Goal: Entertainment & Leisure: Consume media (video, audio)

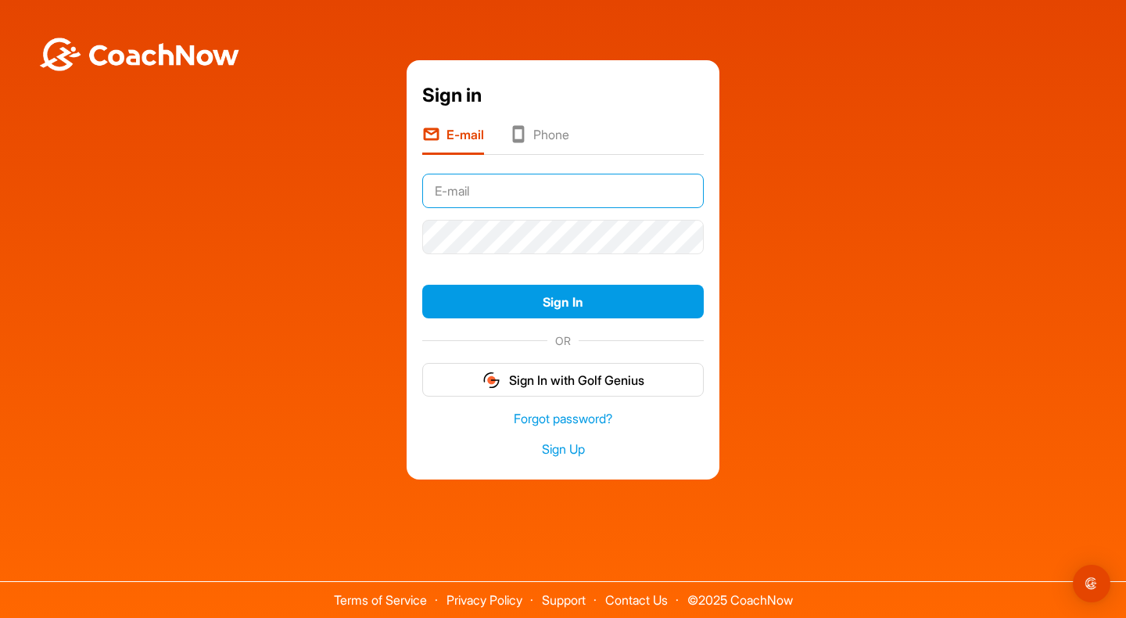
type input "[PERSON_NAME][EMAIL_ADDRESS][PERSON_NAME][DOMAIN_NAME]"
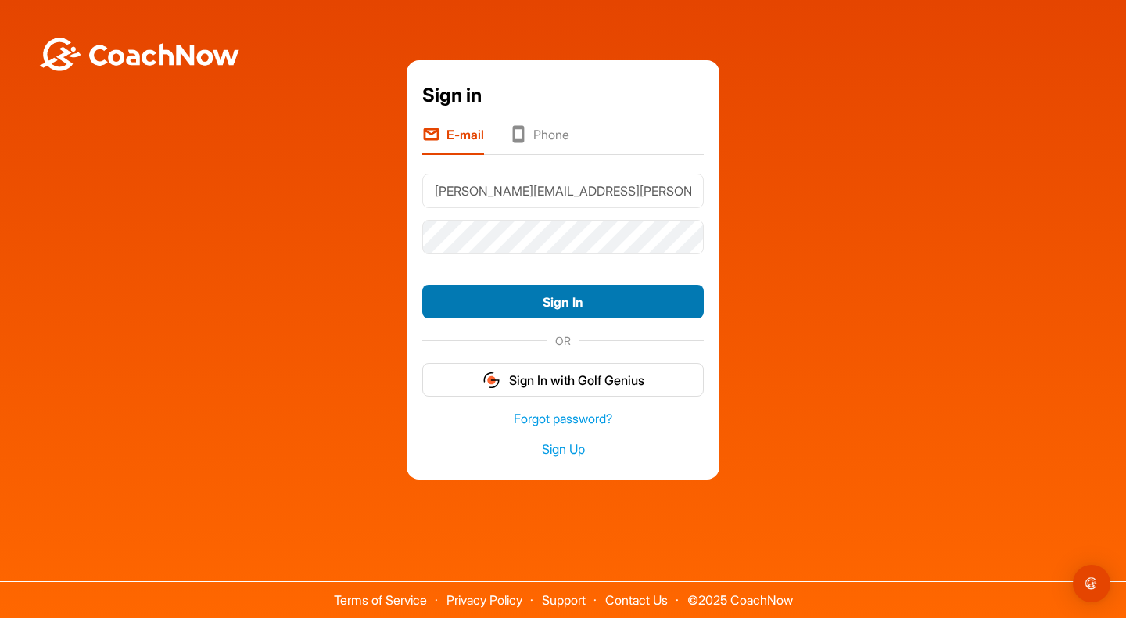
click at [590, 310] on button "Sign In" at bounding box center [562, 302] width 281 height 34
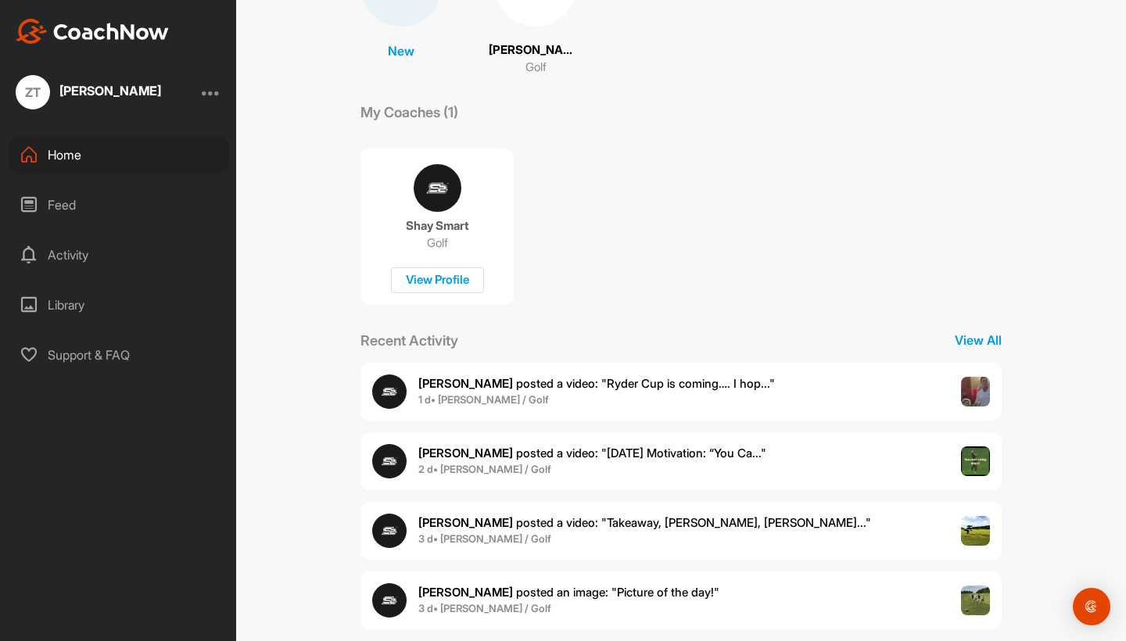
scroll to position [180, 0]
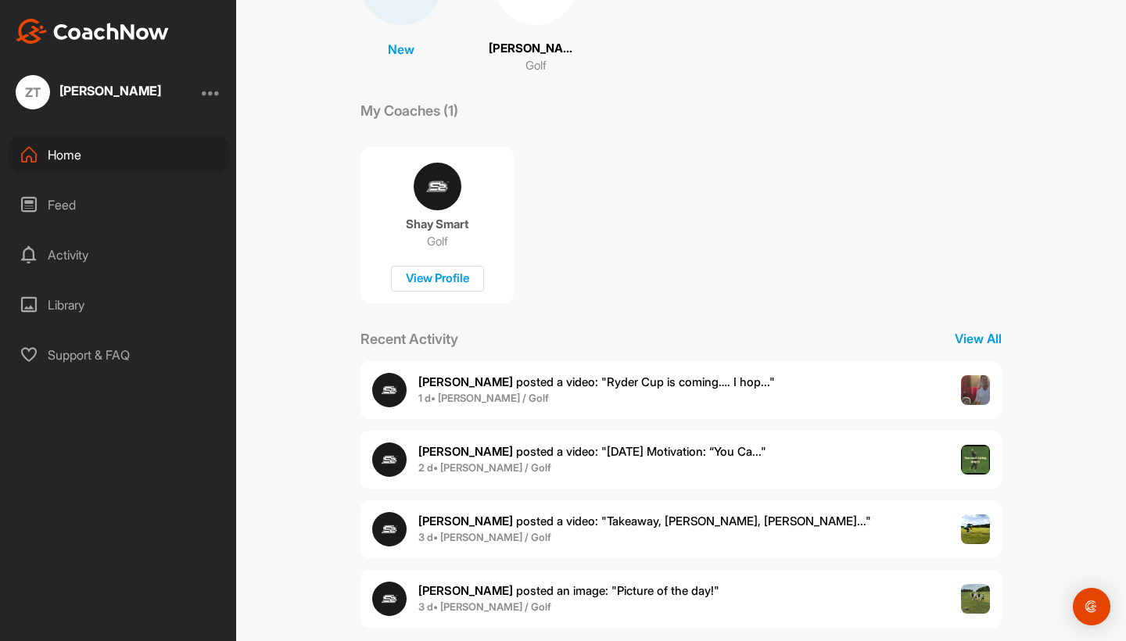
click at [575, 393] on span "1 d • [PERSON_NAME] / Golf" at bounding box center [596, 399] width 357 height 16
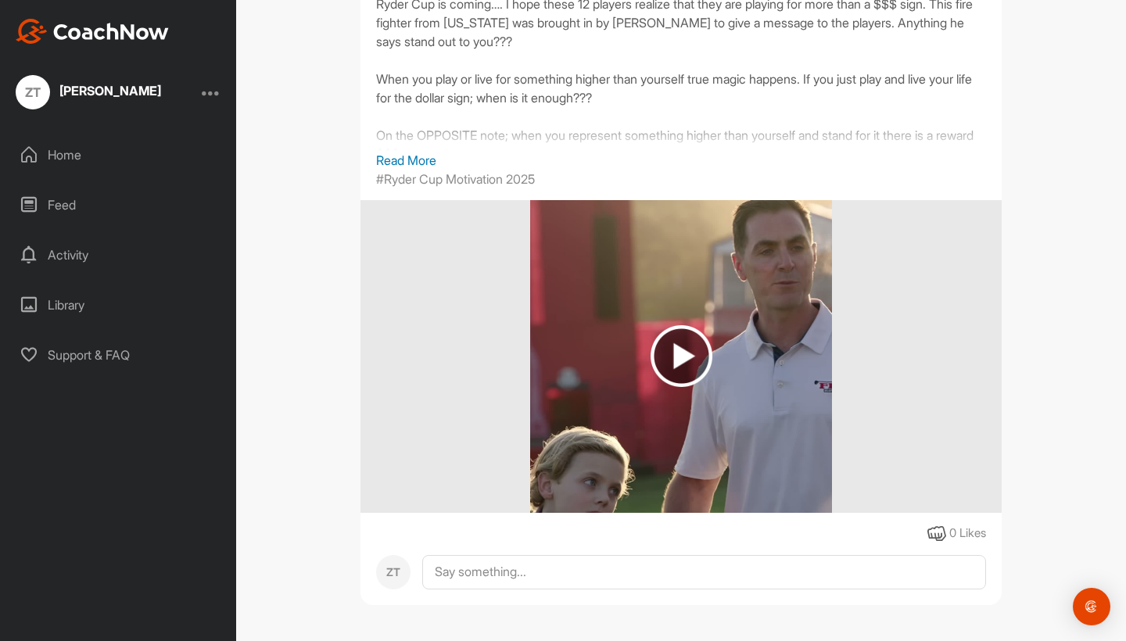
scroll to position [204, 0]
click at [685, 350] on img at bounding box center [682, 356] width 62 height 62
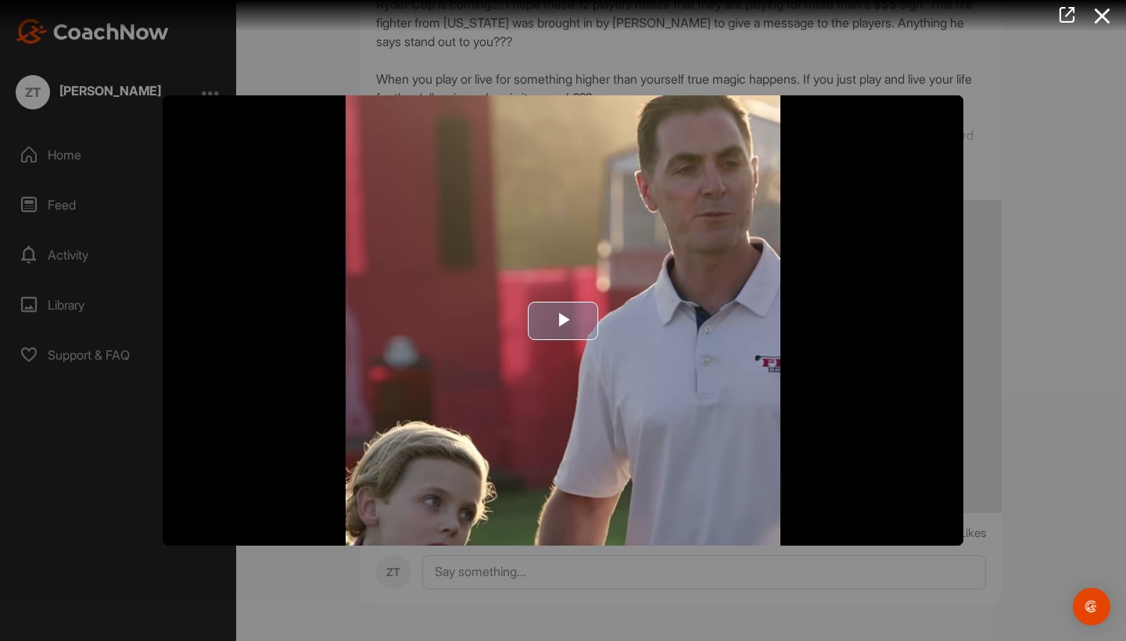
click at [563, 321] on span "Video Player" at bounding box center [563, 321] width 0 height 0
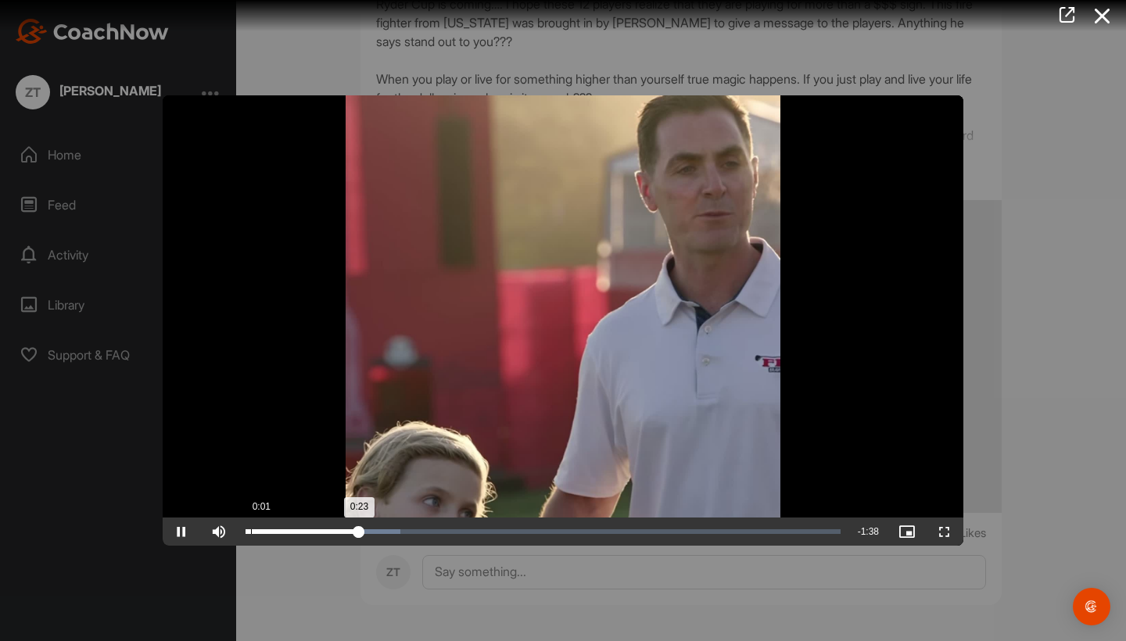
click at [251, 540] on div "Loaded : 25.98% 0:01 0:23" at bounding box center [543, 532] width 611 height 28
click at [265, 542] on div "Loaded : 2.50% 0:03 0:01" at bounding box center [543, 532] width 611 height 28
click at [181, 532] on span "Video Player" at bounding box center [182, 532] width 38 height 0
click at [184, 532] on span "Video Player" at bounding box center [182, 532] width 38 height 0
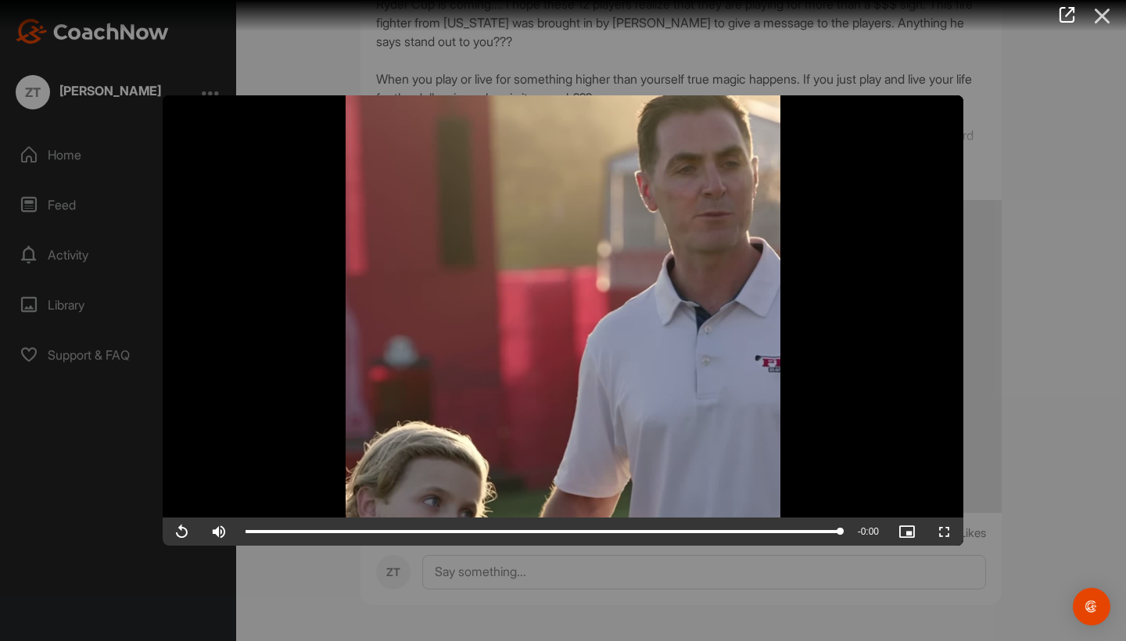
click at [1105, 13] on icon at bounding box center [1103, 16] width 36 height 29
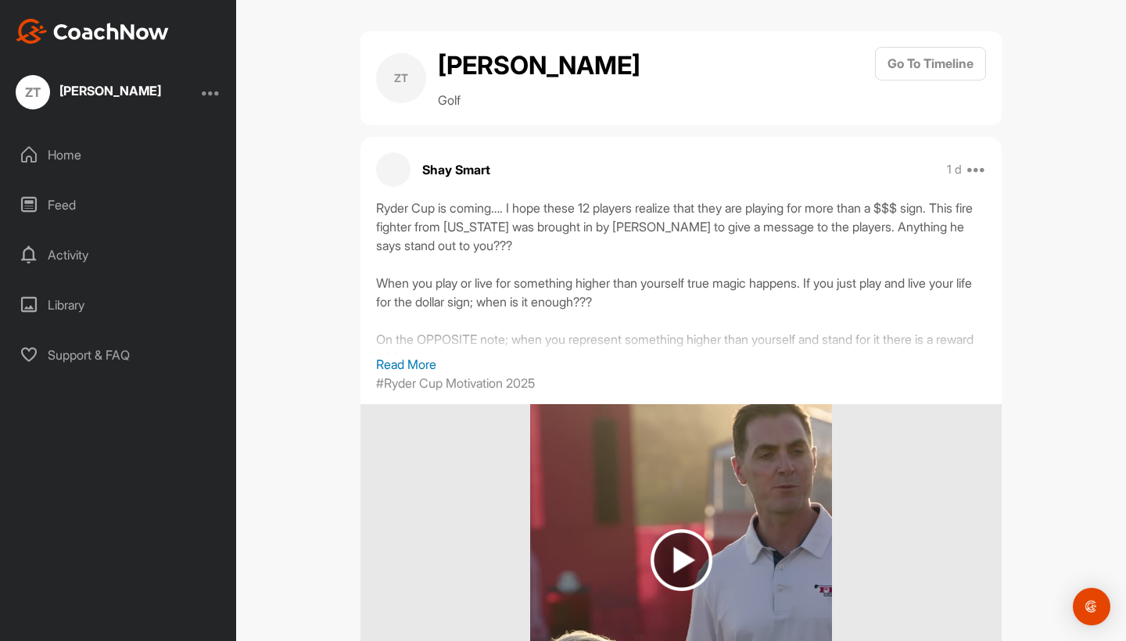
scroll to position [0, 0]
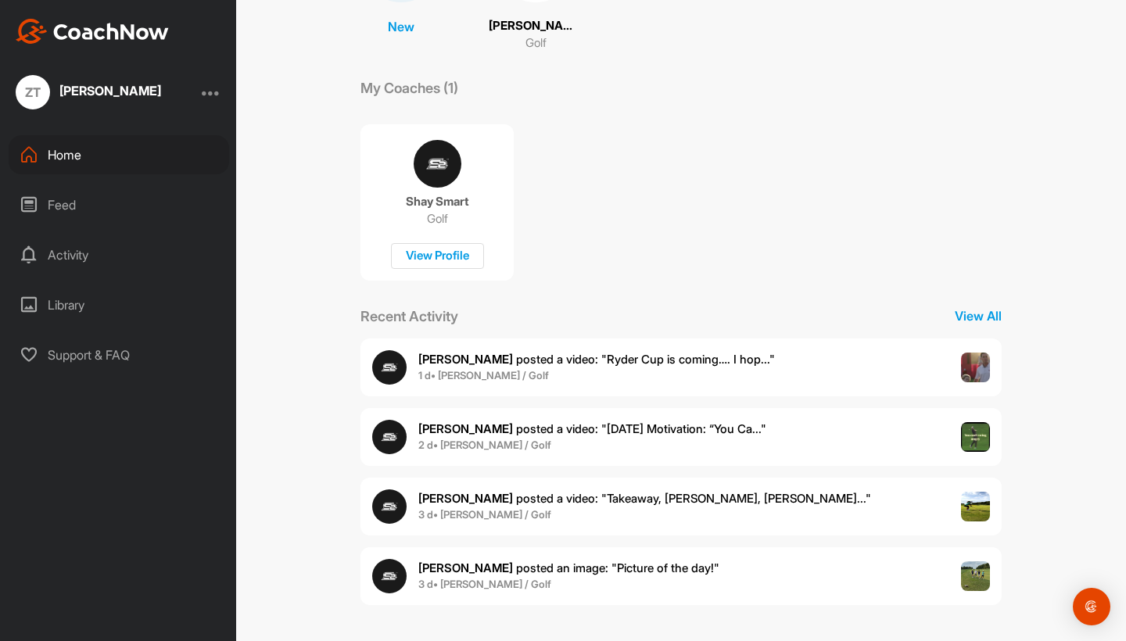
scroll to position [202, 0]
click at [563, 510] on span "3 d • Zipporah T. / Golf" at bounding box center [644, 516] width 453 height 16
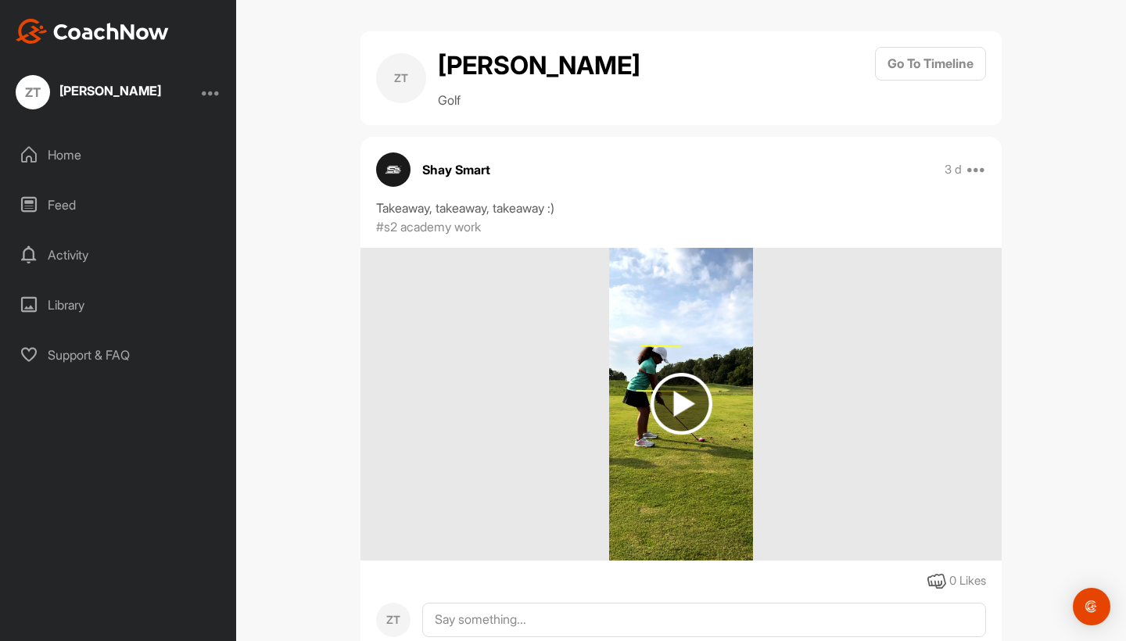
click at [676, 400] on img at bounding box center [682, 404] width 62 height 62
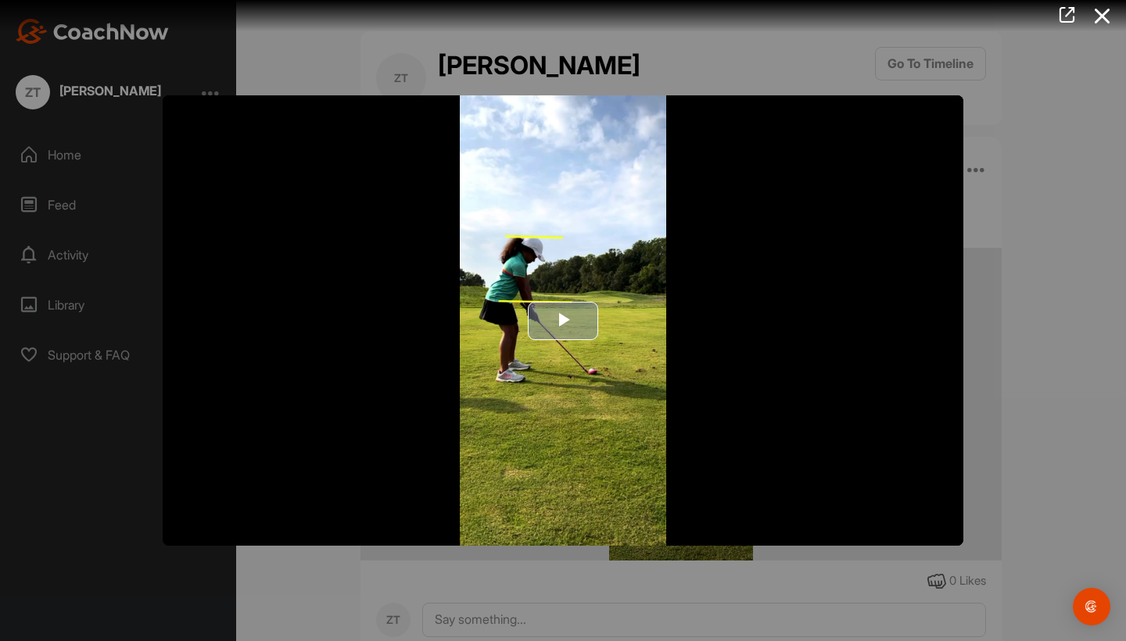
click at [563, 321] on span "Video Player" at bounding box center [563, 321] width 0 height 0
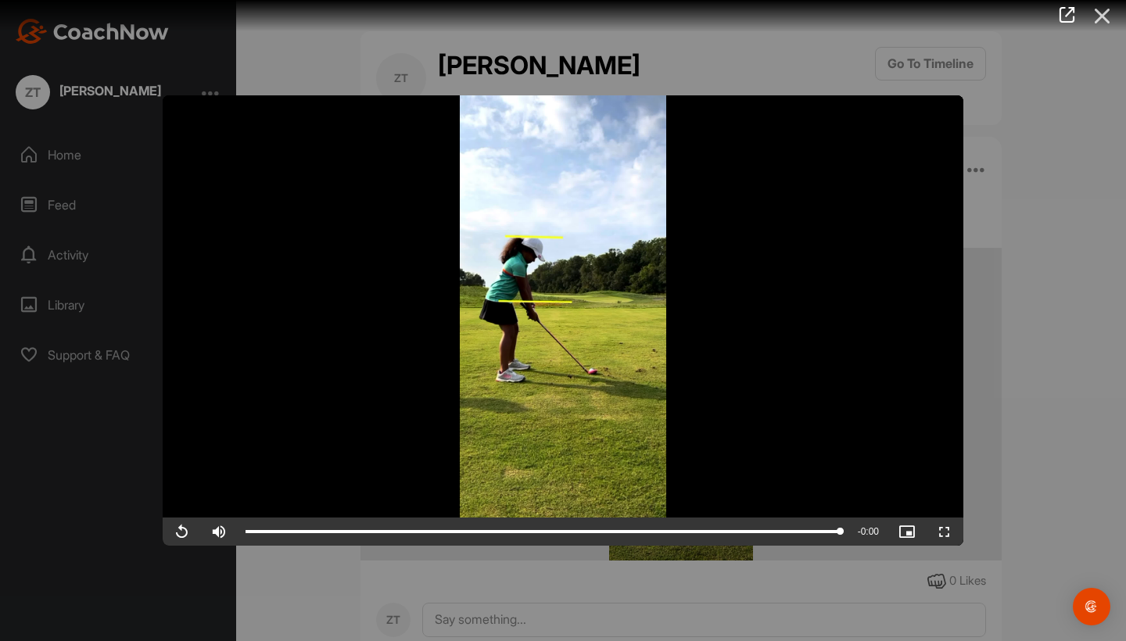
click at [1107, 13] on icon at bounding box center [1103, 16] width 36 height 29
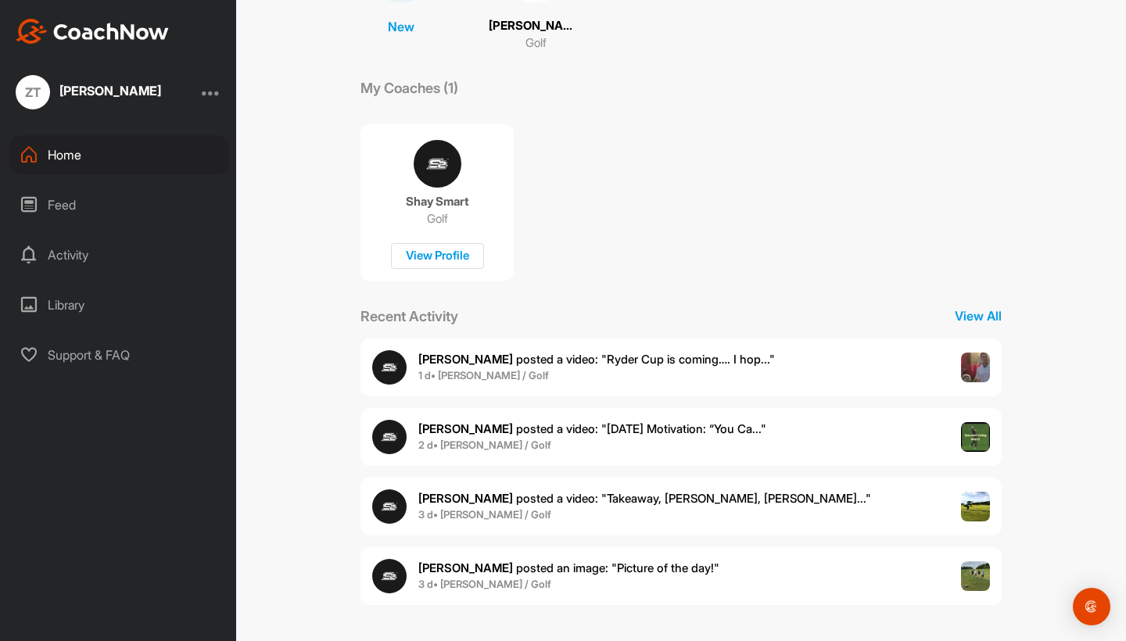
scroll to position [202, 0]
click at [619, 440] on span "2 d • Zipporah T. / Golf" at bounding box center [592, 447] width 348 height 16
click at [622, 561] on p "Shay S. posted an image : " Picture of the day! "" at bounding box center [568, 570] width 301 height 18
click at [863, 583] on div "Shay S. posted an image : " Picture of the day! " 3 d • Zipporah T. / Golf" at bounding box center [680, 577] width 641 height 58
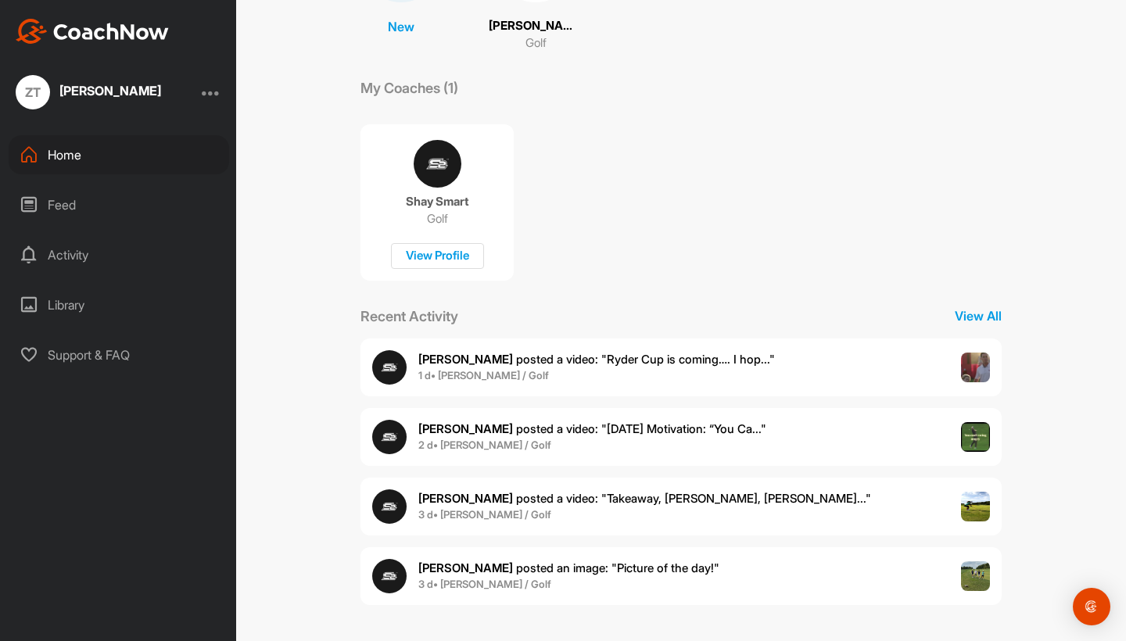
scroll to position [202, 0]
click at [758, 512] on div "Shay S. posted a video : " Takeaway, takeaway, takeawa... " 3 d • Zipporah T. /…" at bounding box center [680, 508] width 641 height 58
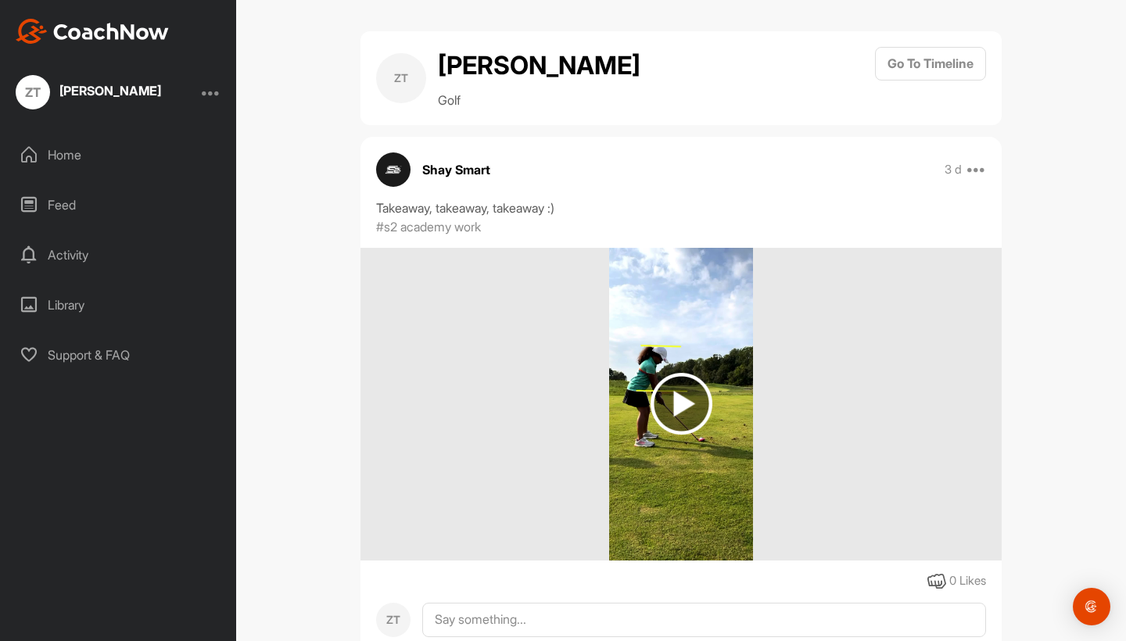
click at [685, 397] on img at bounding box center [682, 404] width 62 height 62
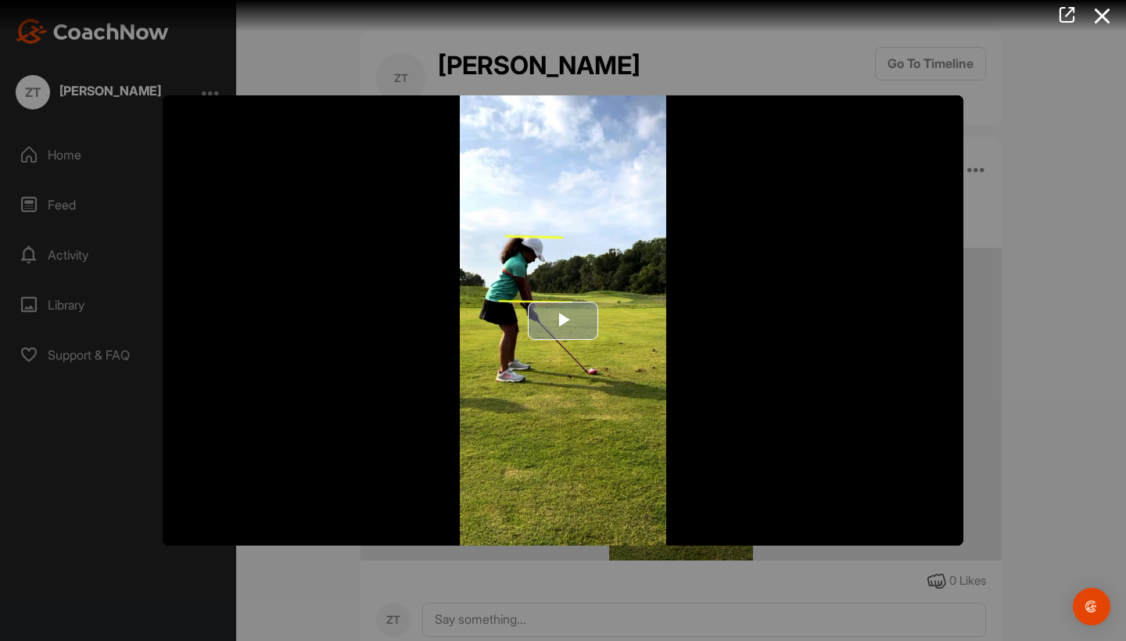
click at [563, 321] on span "Video Player" at bounding box center [563, 321] width 0 height 0
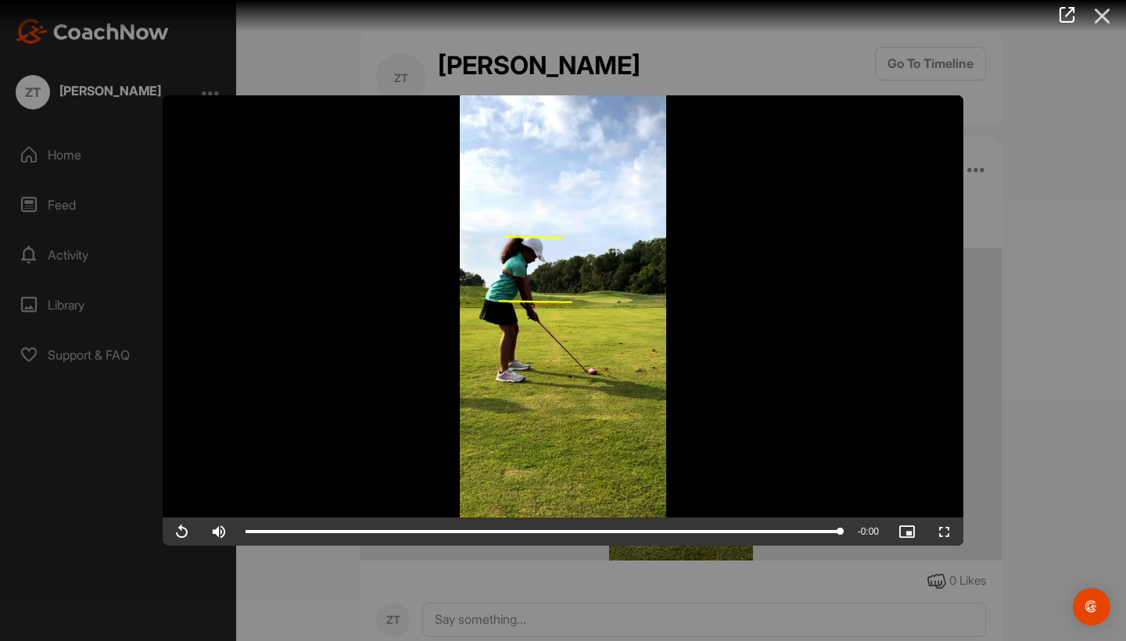
click at [1101, 16] on icon at bounding box center [1103, 16] width 36 height 29
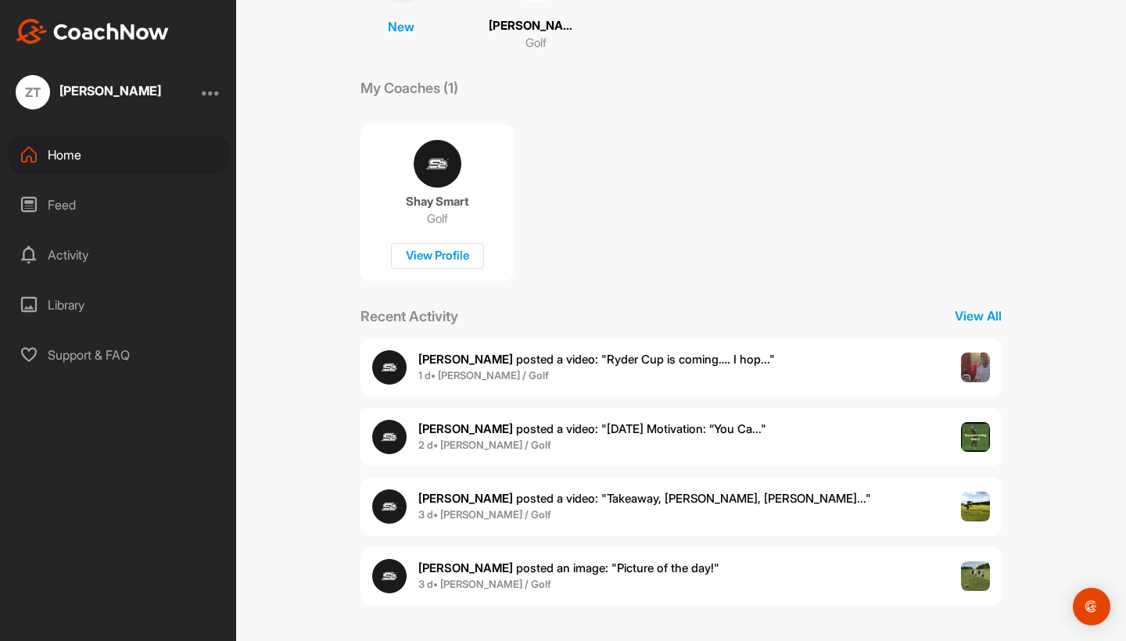
scroll to position [202, 0]
click at [608, 574] on span "Shay S. posted an image : " Picture of the day! "" at bounding box center [568, 568] width 301 height 15
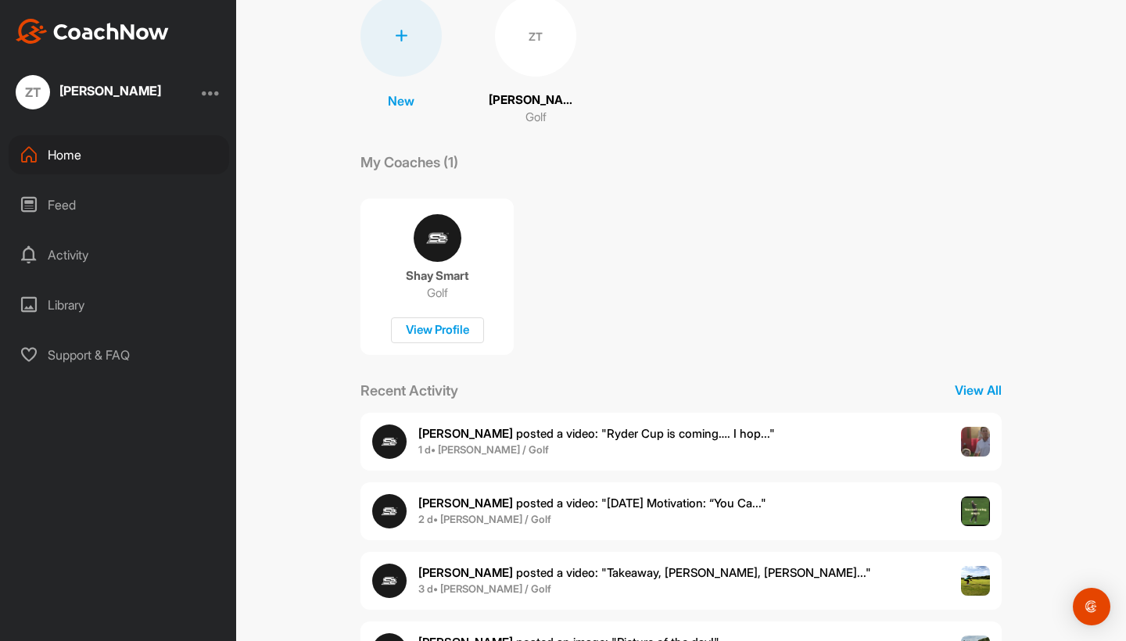
scroll to position [131, 0]
